Goal: Transaction & Acquisition: Subscribe to service/newsletter

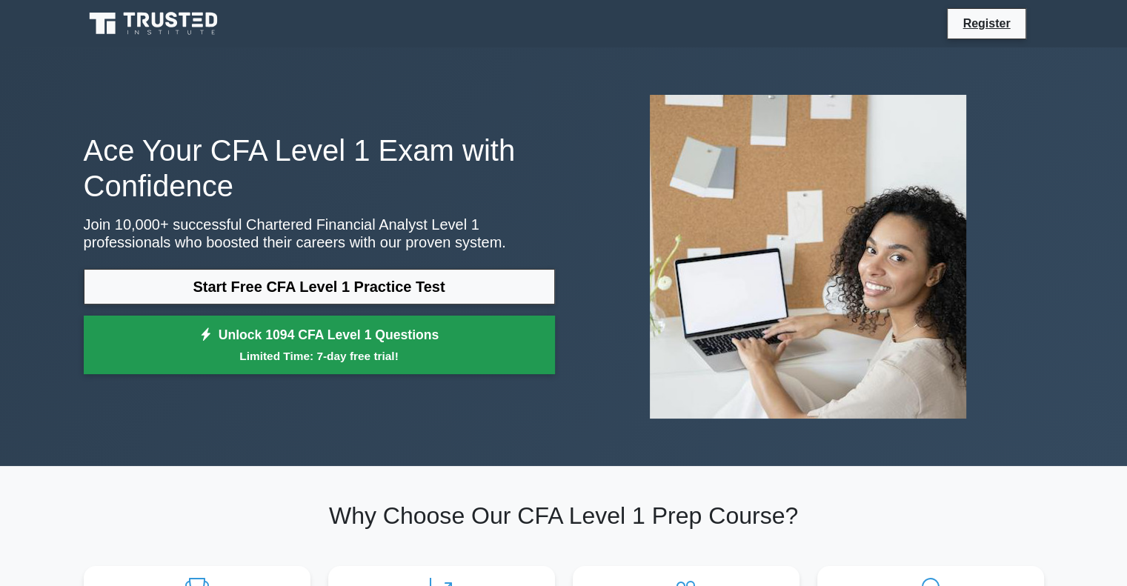
click at [332, 356] on small "Limited Time: 7-day free trial!" at bounding box center [319, 356] width 434 height 17
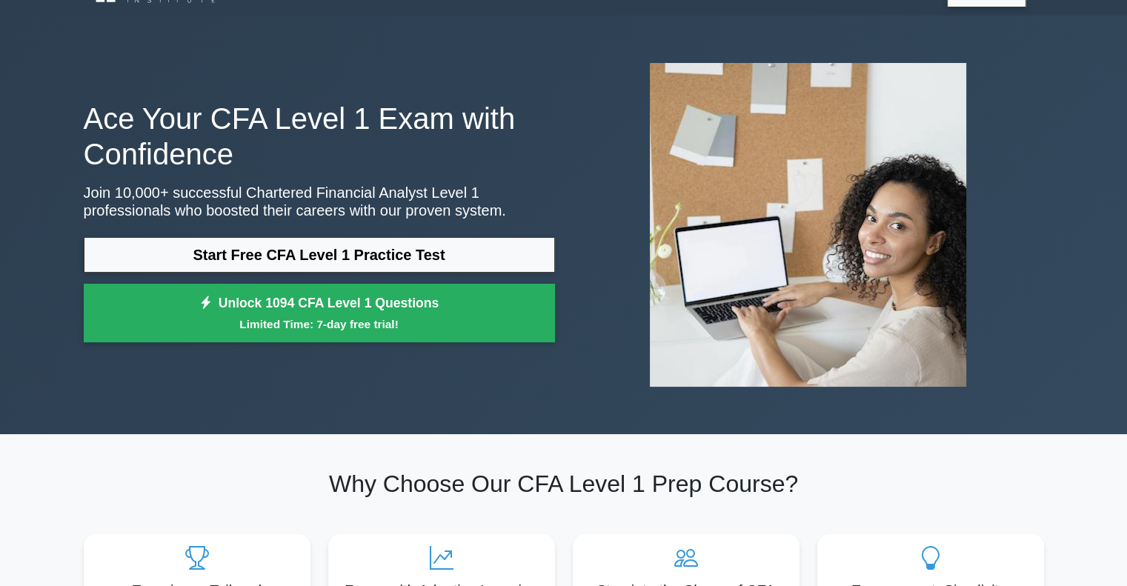
scroll to position [222, 0]
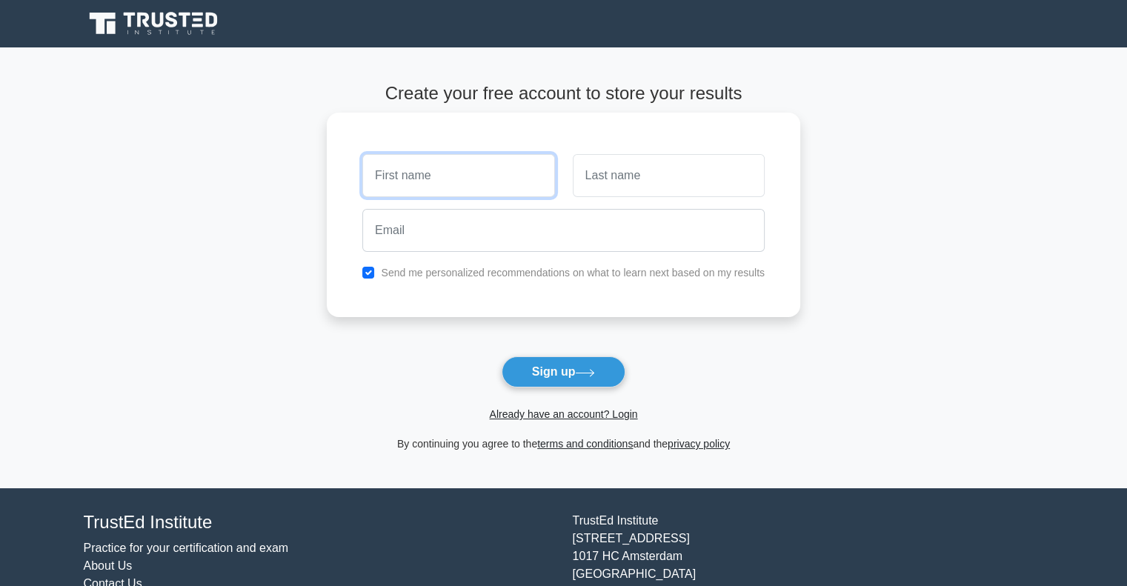
click at [445, 182] on input "text" at bounding box center [458, 175] width 192 height 43
type input "K"
type input "Kyungwon"
type input "Lim"
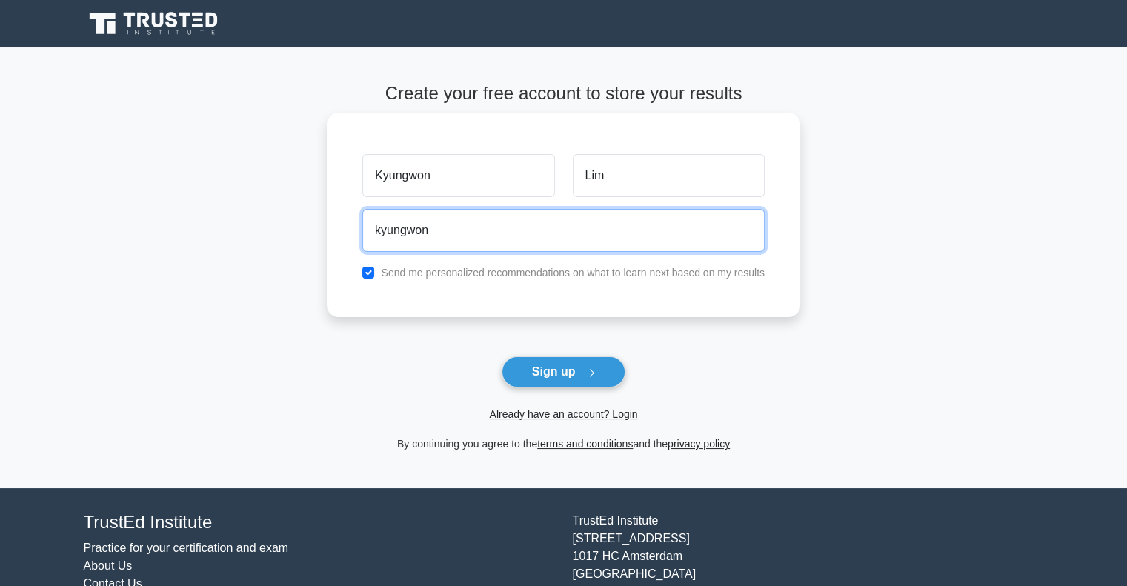
type input "[EMAIL_ADDRESS][DOMAIN_NAME]"
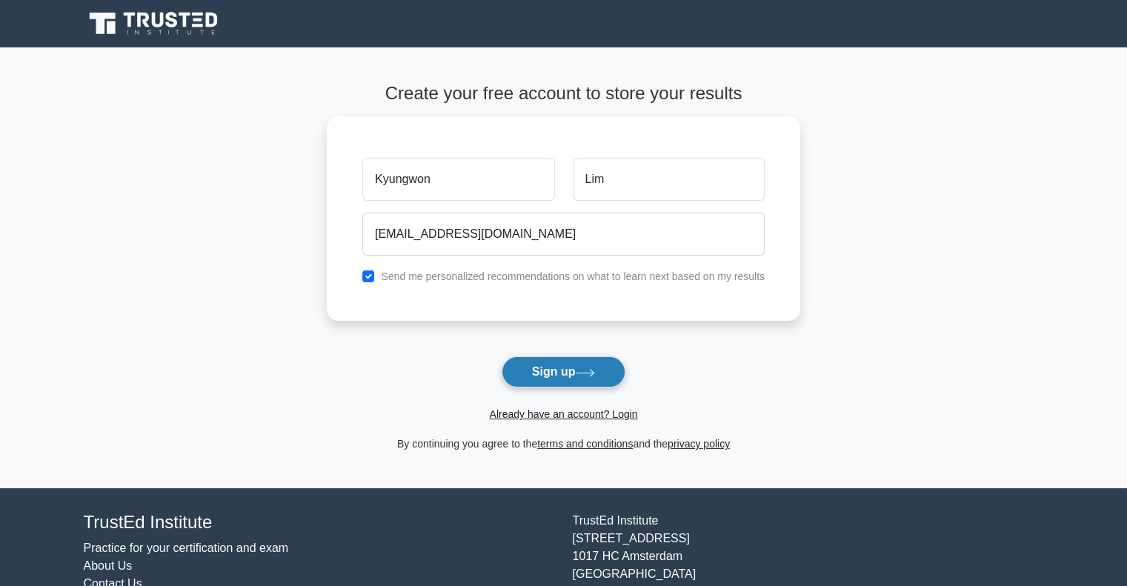
click at [575, 380] on button "Sign up" at bounding box center [564, 372] width 125 height 31
